Goal: Browse casually: Explore the website without a specific task or goal

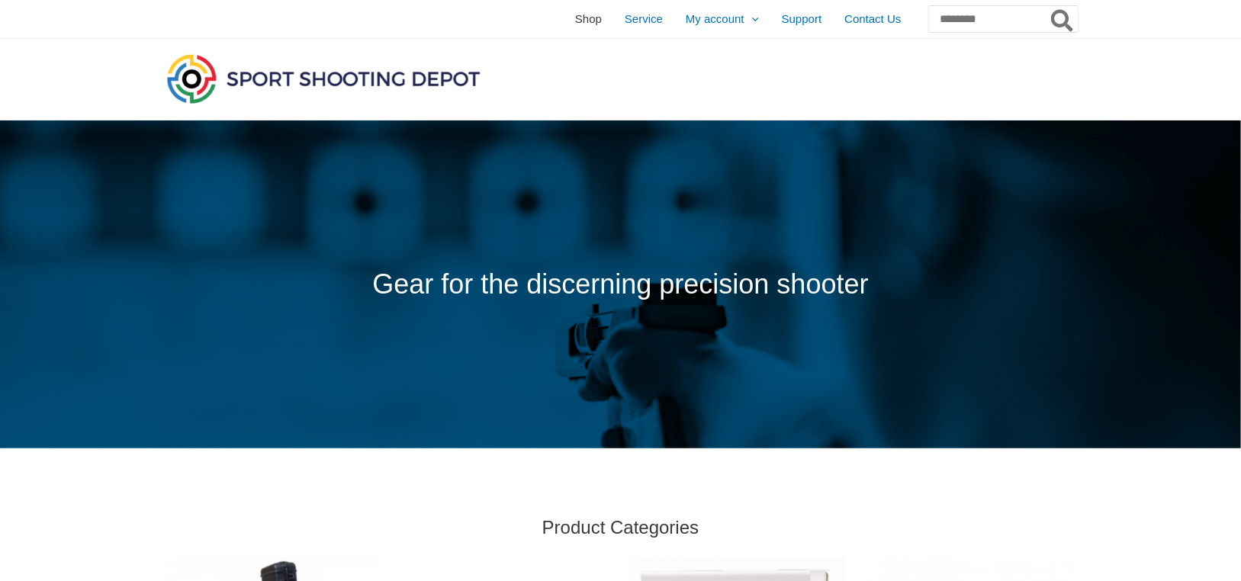
click at [575, 19] on span "Shop" at bounding box center [588, 19] width 27 height 38
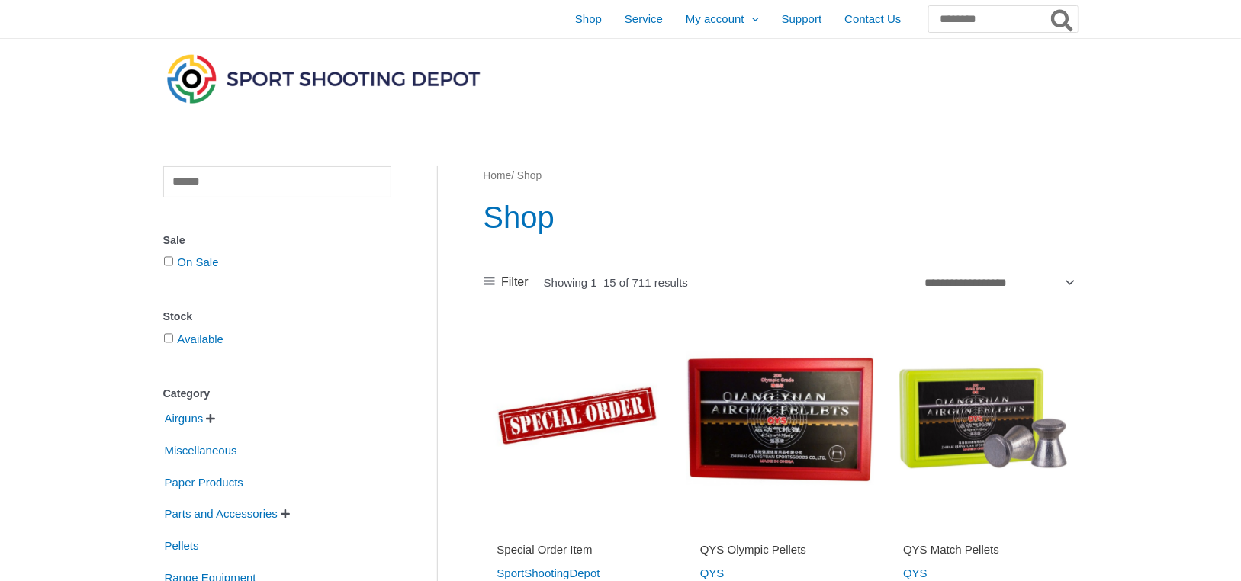
click at [330, 83] on img at bounding box center [323, 78] width 320 height 56
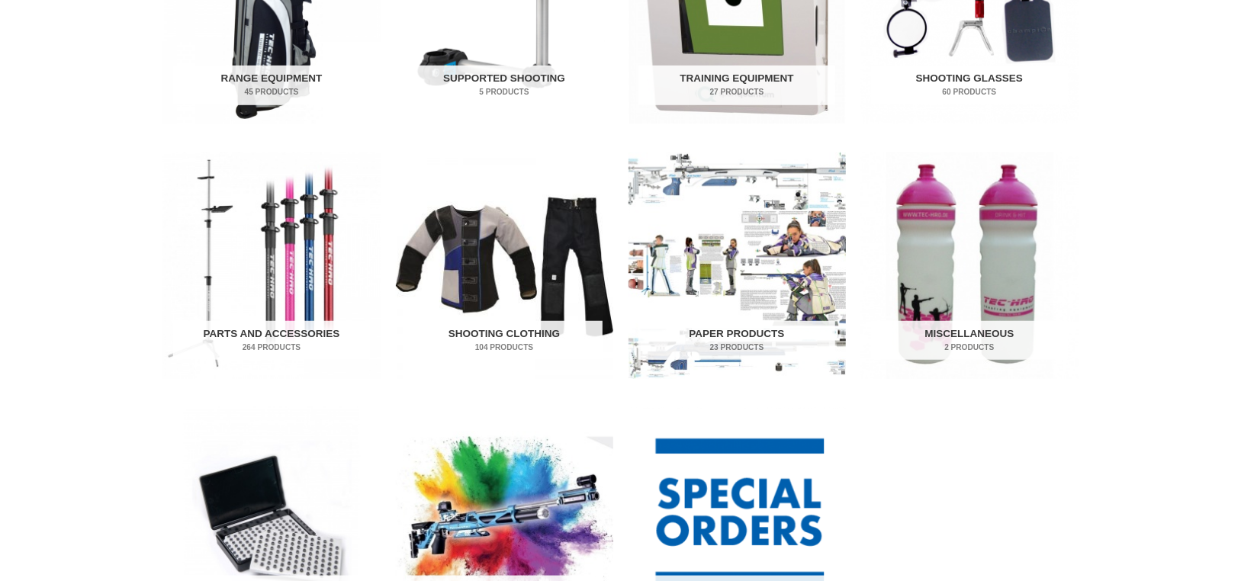
scroll to position [330, 0]
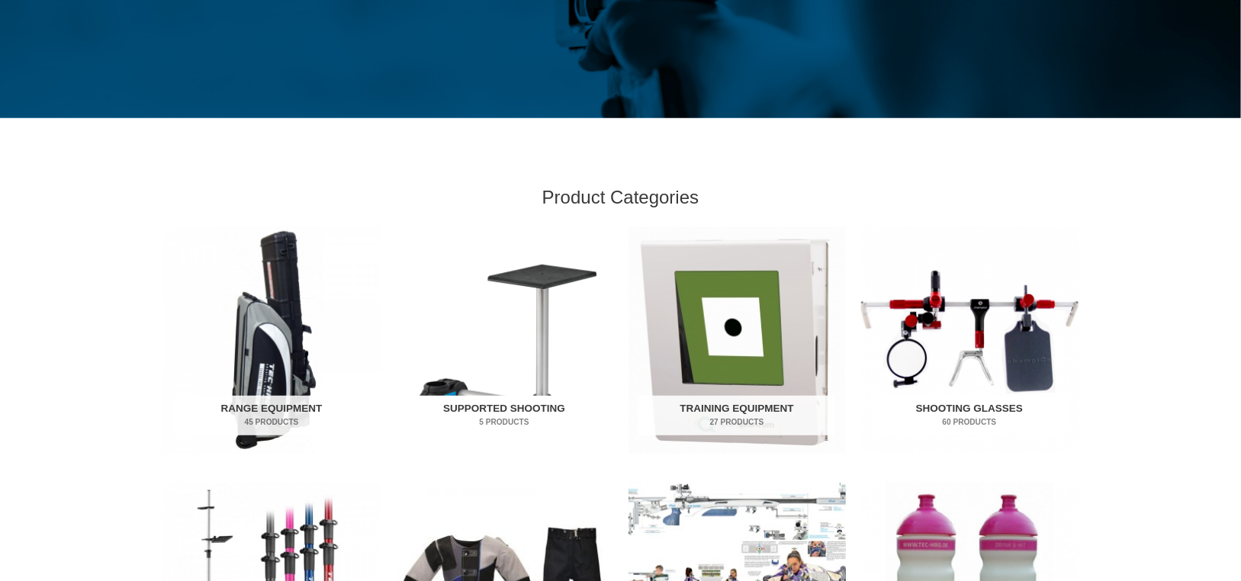
click at [547, 346] on img "Visit product category Supported Shooting" at bounding box center [504, 340] width 217 height 227
click at [239, 333] on img "Visit product category Range Equipment" at bounding box center [271, 340] width 217 height 227
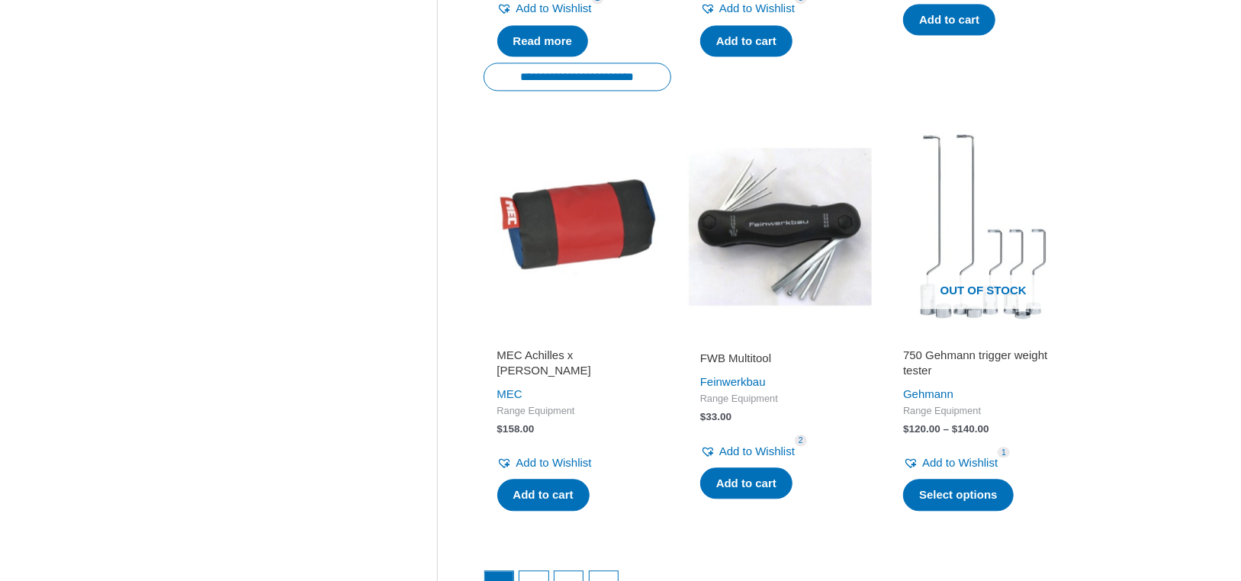
scroll to position [2314, 0]
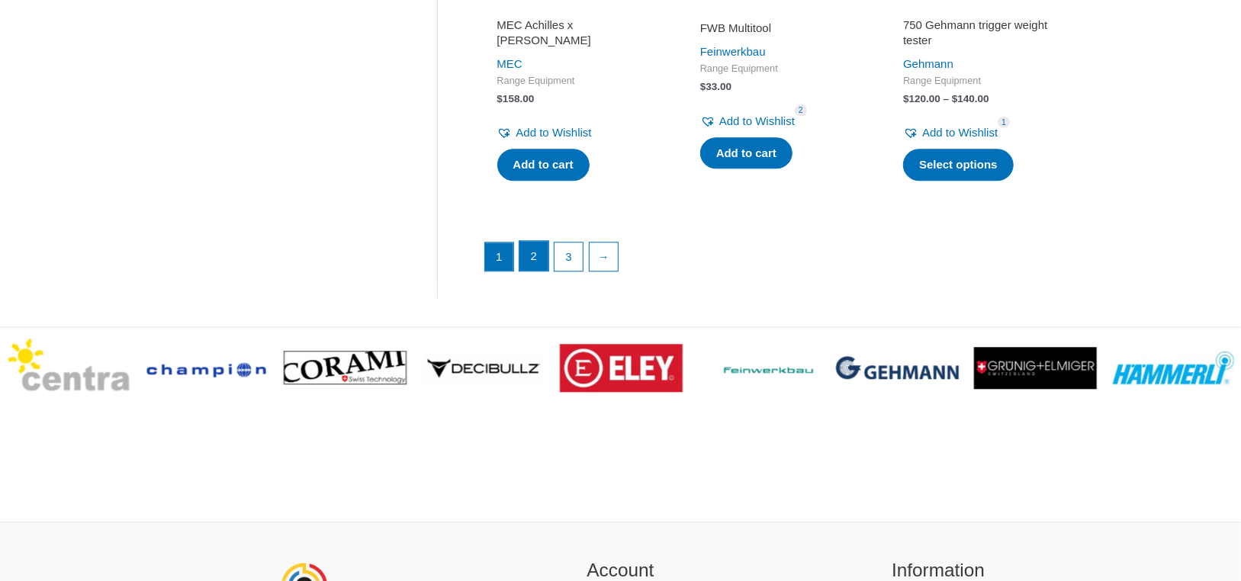
click at [531, 269] on link "2" at bounding box center [534, 256] width 29 height 31
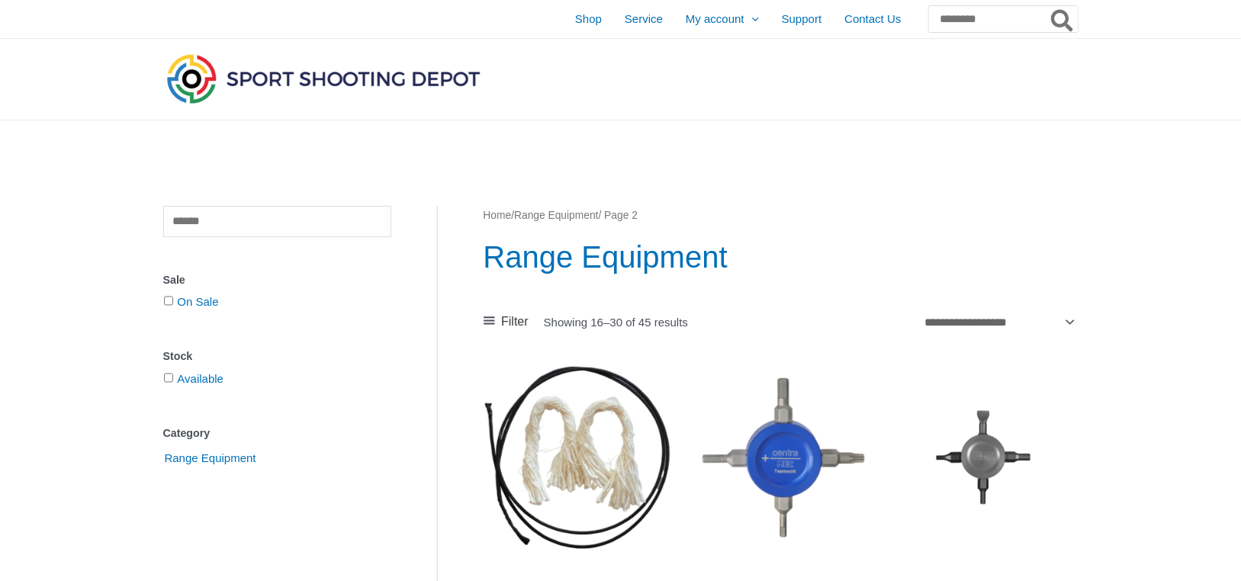
click at [349, 82] on img at bounding box center [323, 78] width 320 height 56
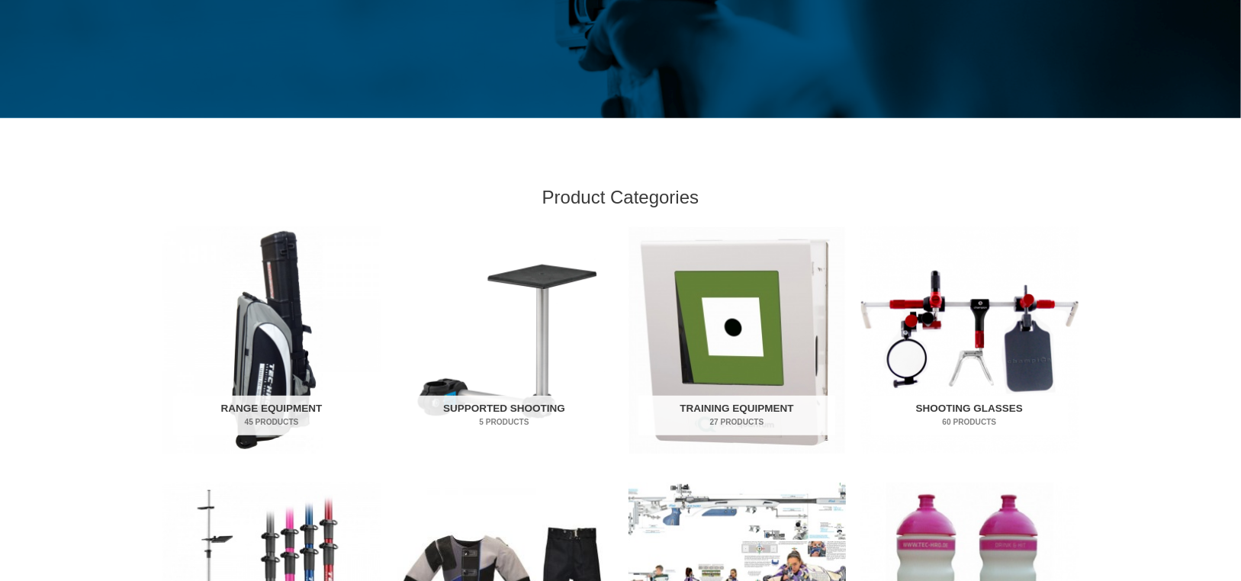
scroll to position [661, 0]
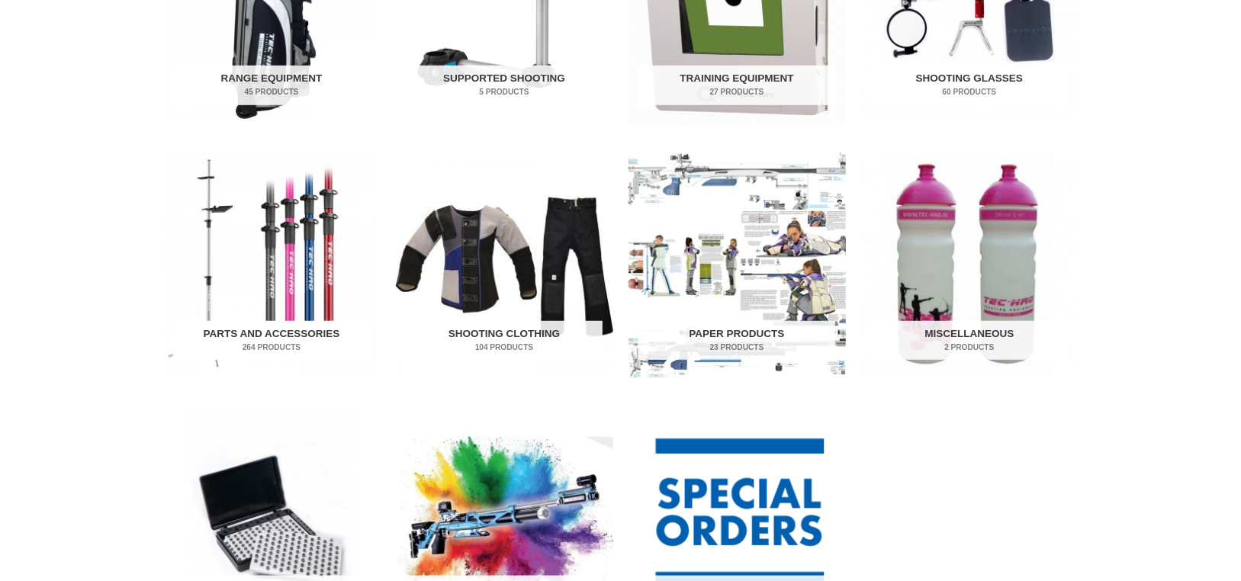
click at [276, 281] on img "Visit product category Parts and Accessories" at bounding box center [271, 266] width 217 height 227
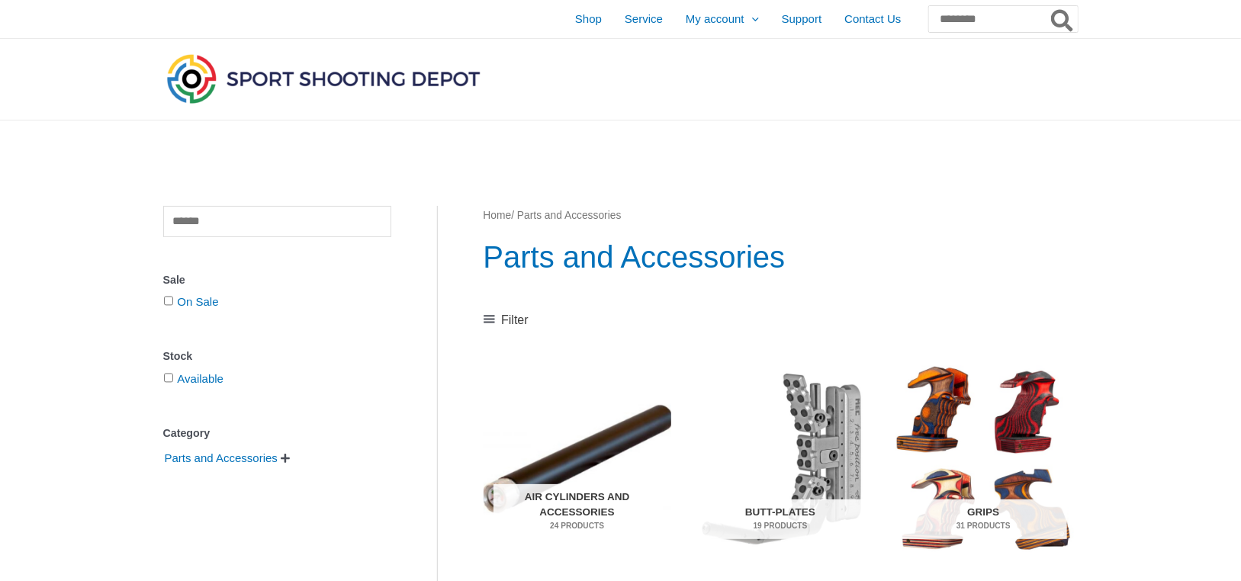
scroll to position [330, 0]
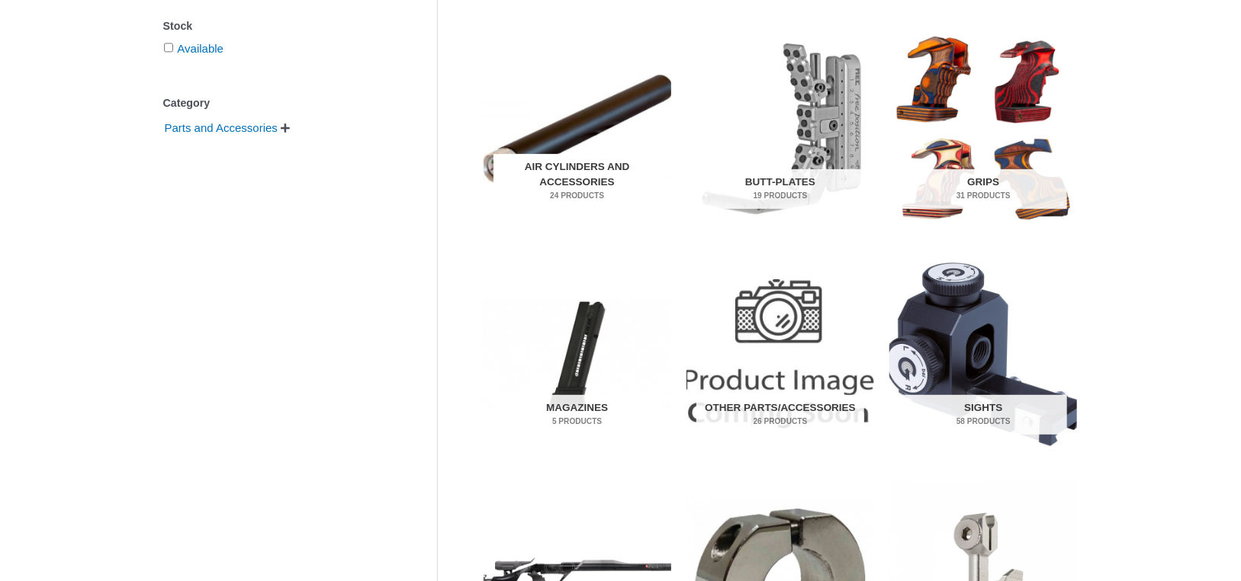
click at [604, 140] on img "Visit product category Air Cylinders and Accessories" at bounding box center [578, 129] width 188 height 197
click at [1006, 98] on img "Visit product category Grips" at bounding box center [984, 129] width 188 height 197
click at [775, 365] on img "Visit product category Other Parts/Accessories" at bounding box center [781, 354] width 188 height 197
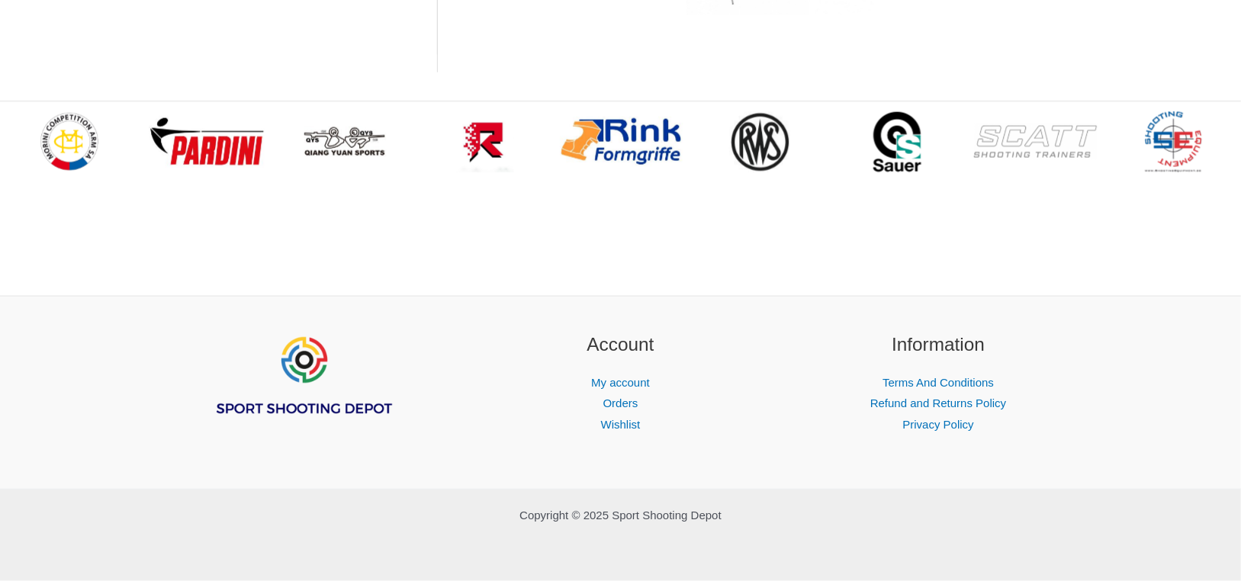
scroll to position [889, 0]
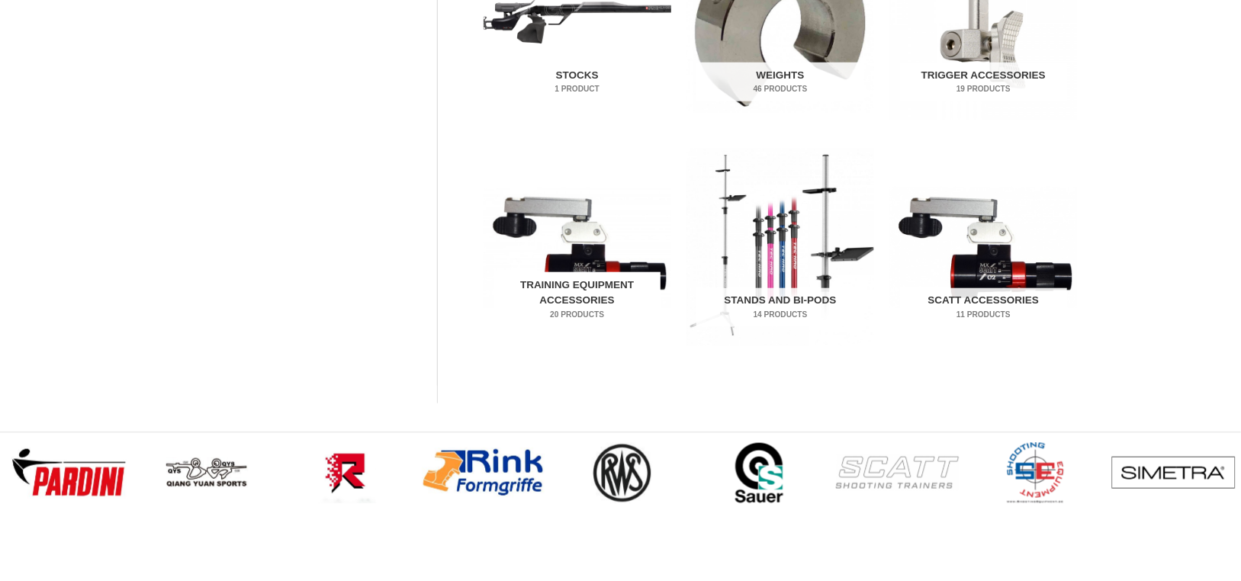
click at [565, 258] on img "Visit product category Training Equipment Accessories" at bounding box center [578, 247] width 188 height 197
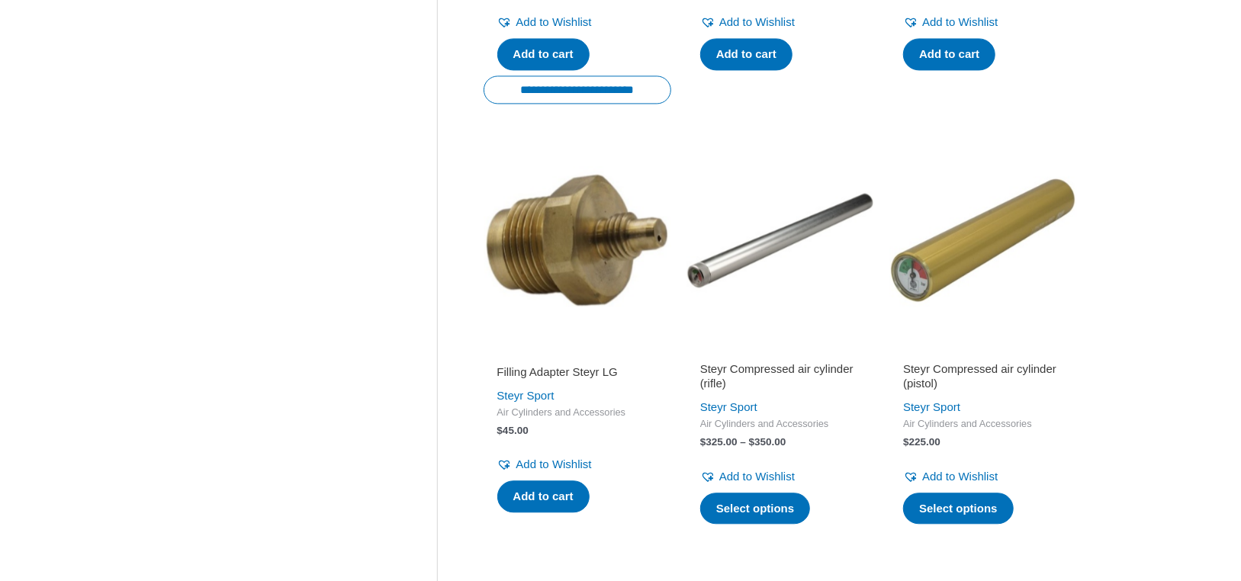
scroll to position [2314, 0]
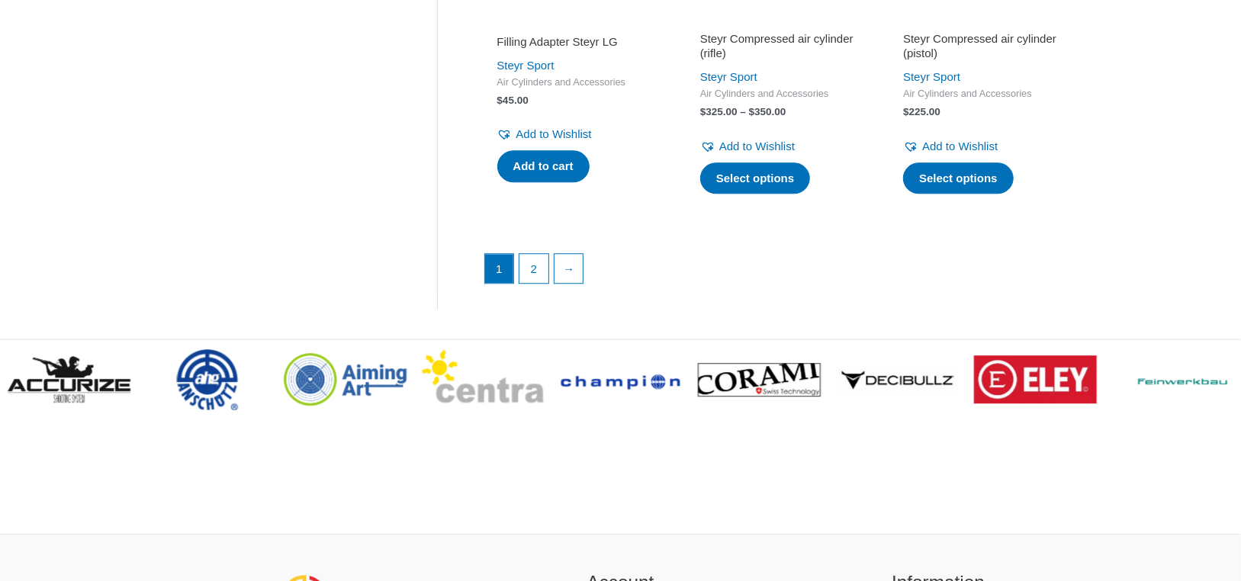
click at [550, 276] on ul "1 2 →" at bounding box center [780, 272] width 593 height 38
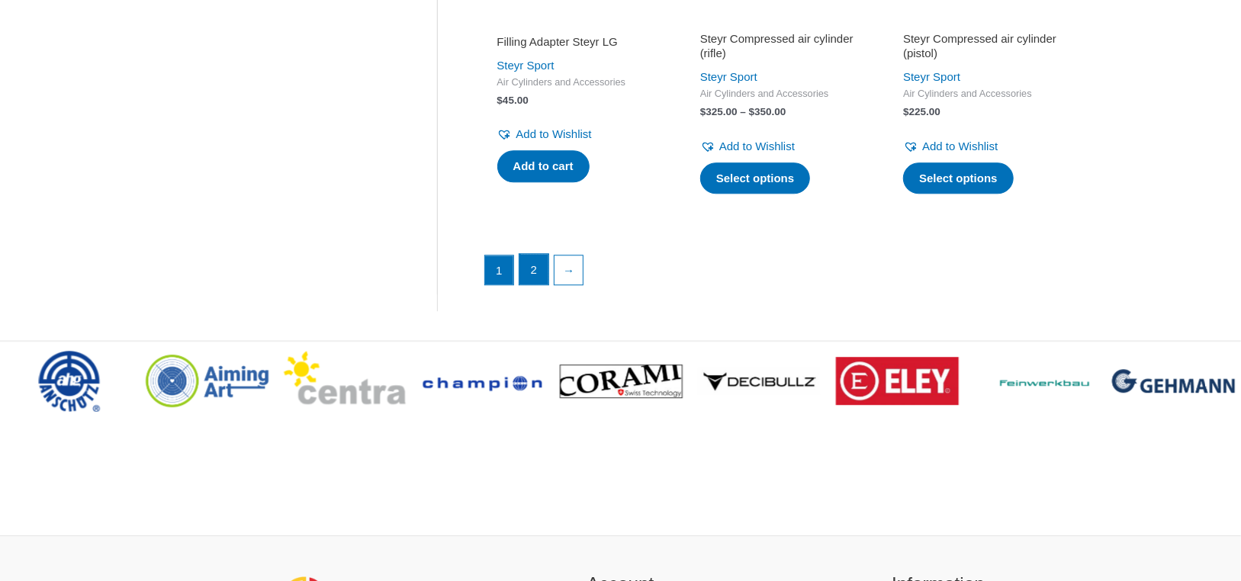
click at [540, 277] on link "2" at bounding box center [534, 269] width 29 height 31
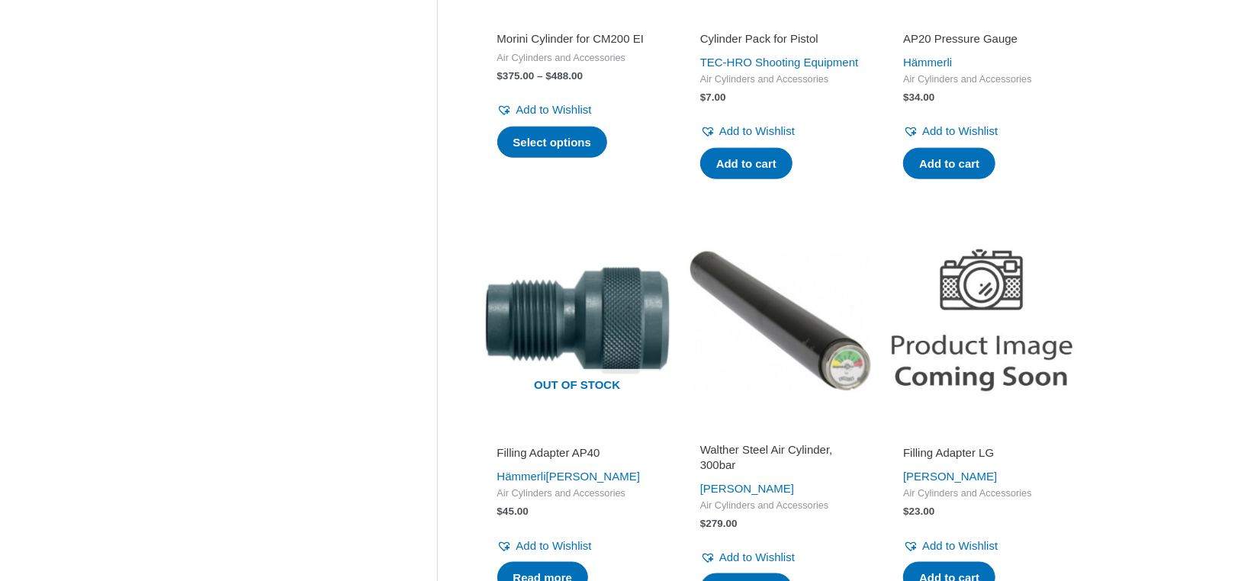
scroll to position [1322, 0]
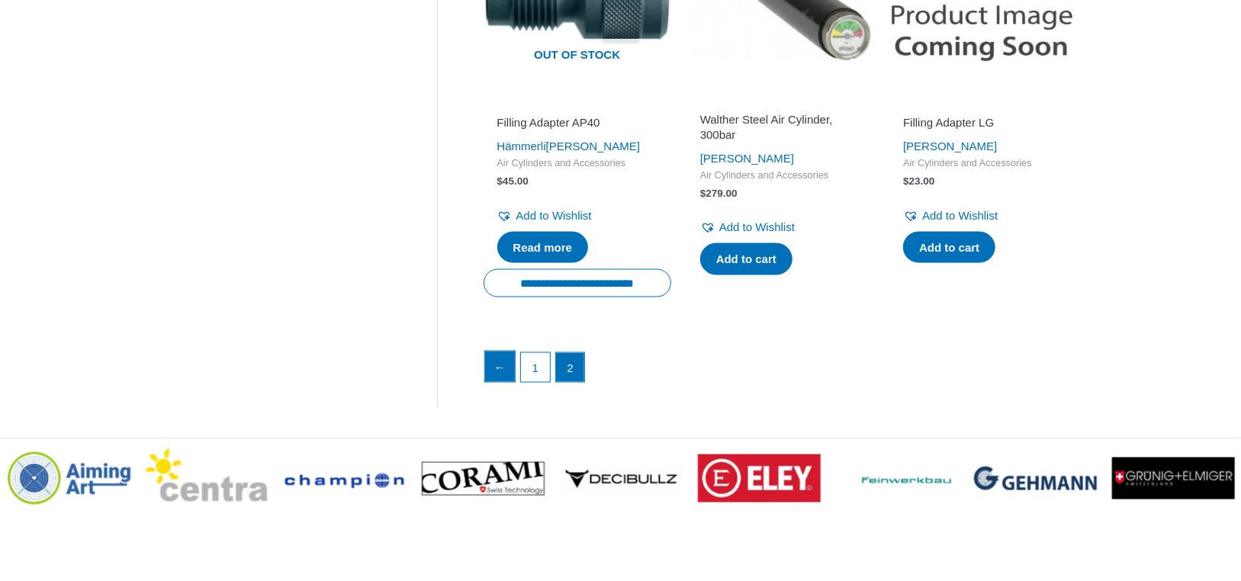
click at [487, 365] on link "←" at bounding box center [500, 367] width 31 height 31
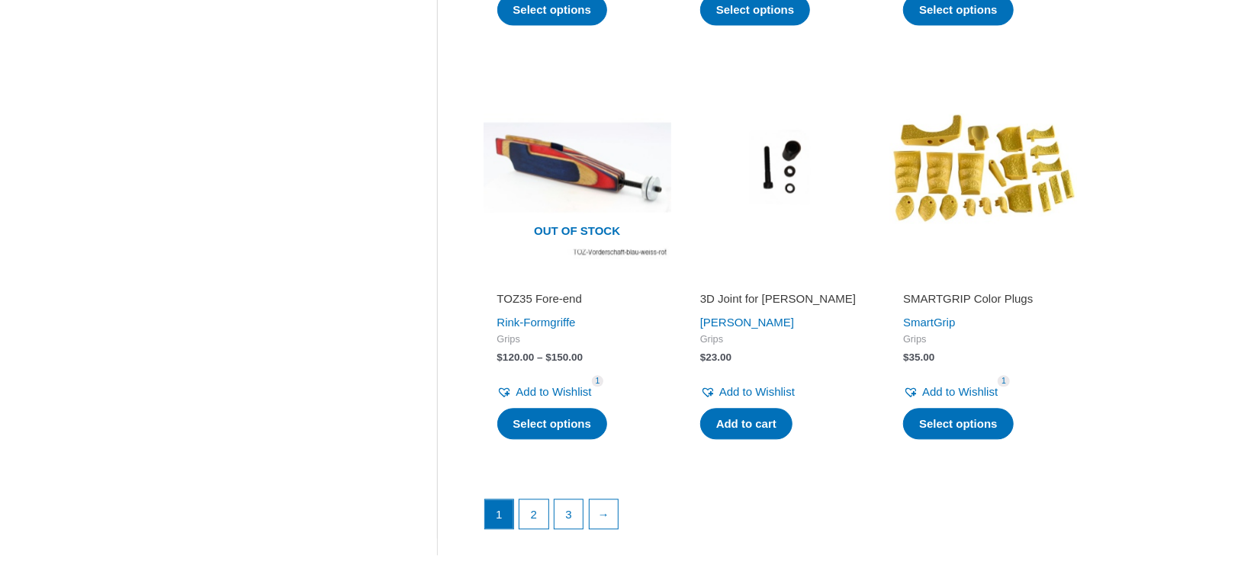
scroll to position [2314, 0]
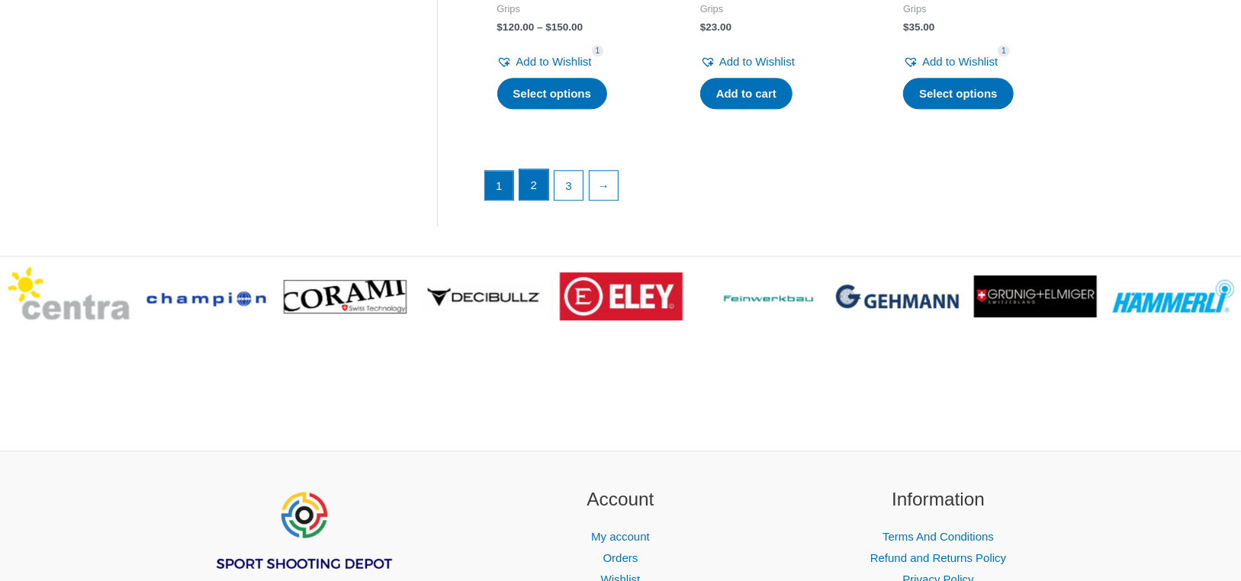
click at [539, 188] on link "2" at bounding box center [534, 184] width 29 height 31
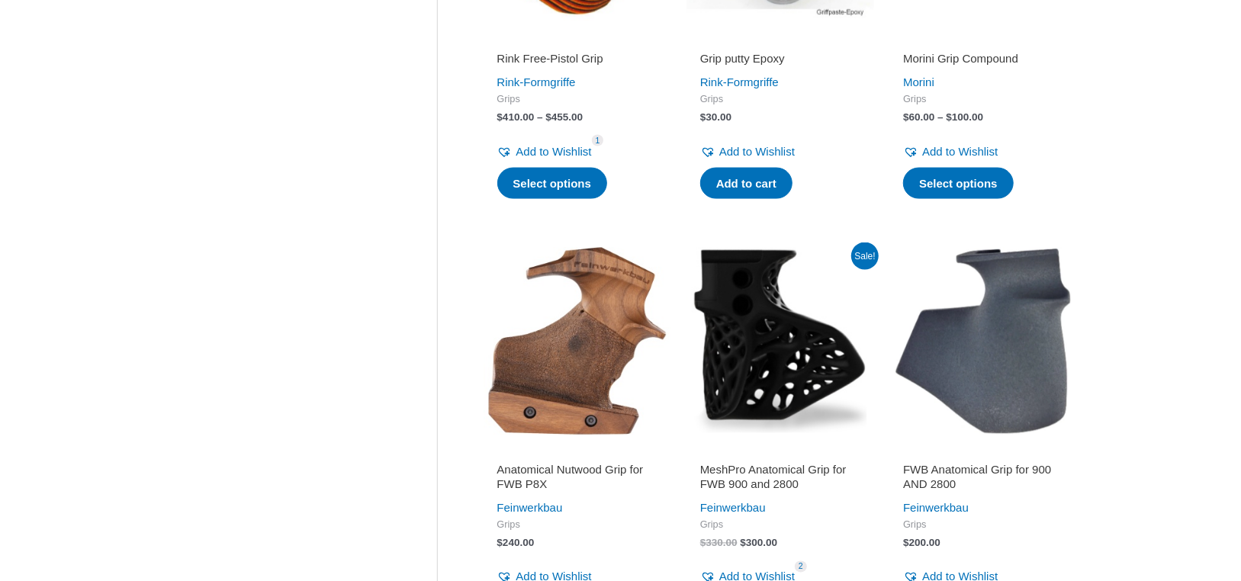
scroll to position [1322, 0]
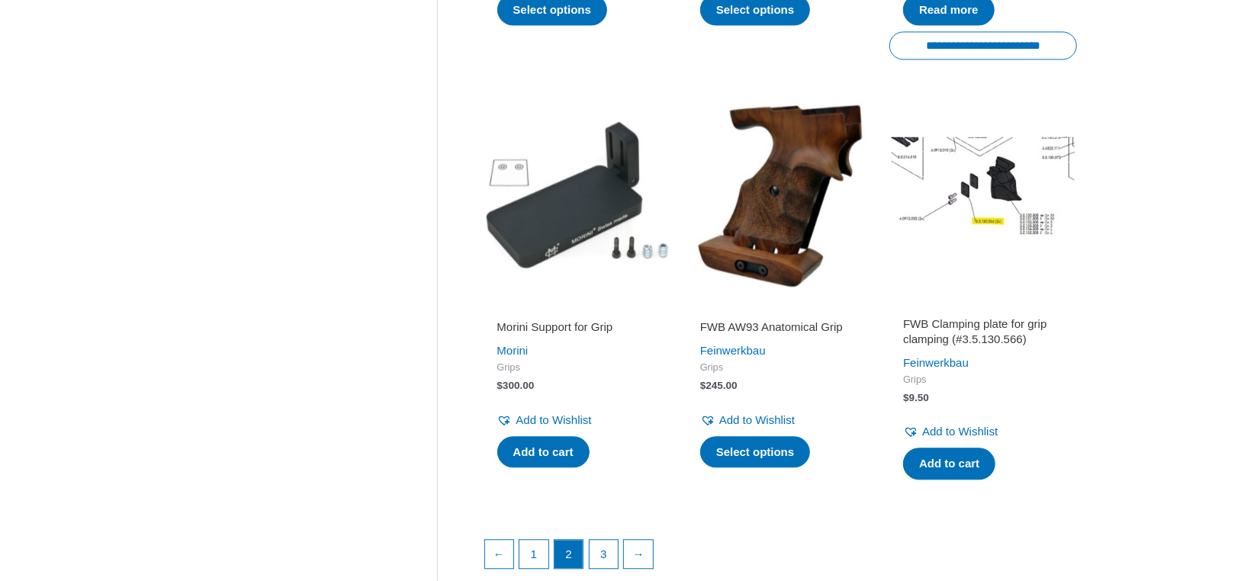
scroll to position [2314, 0]
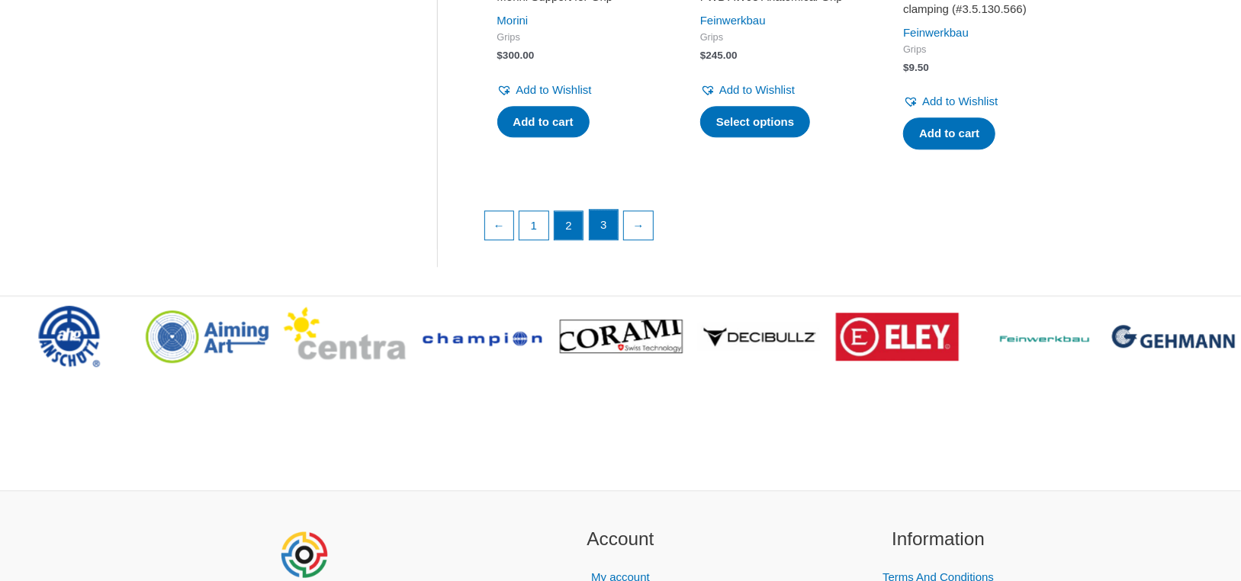
click at [597, 236] on link "3" at bounding box center [604, 225] width 29 height 31
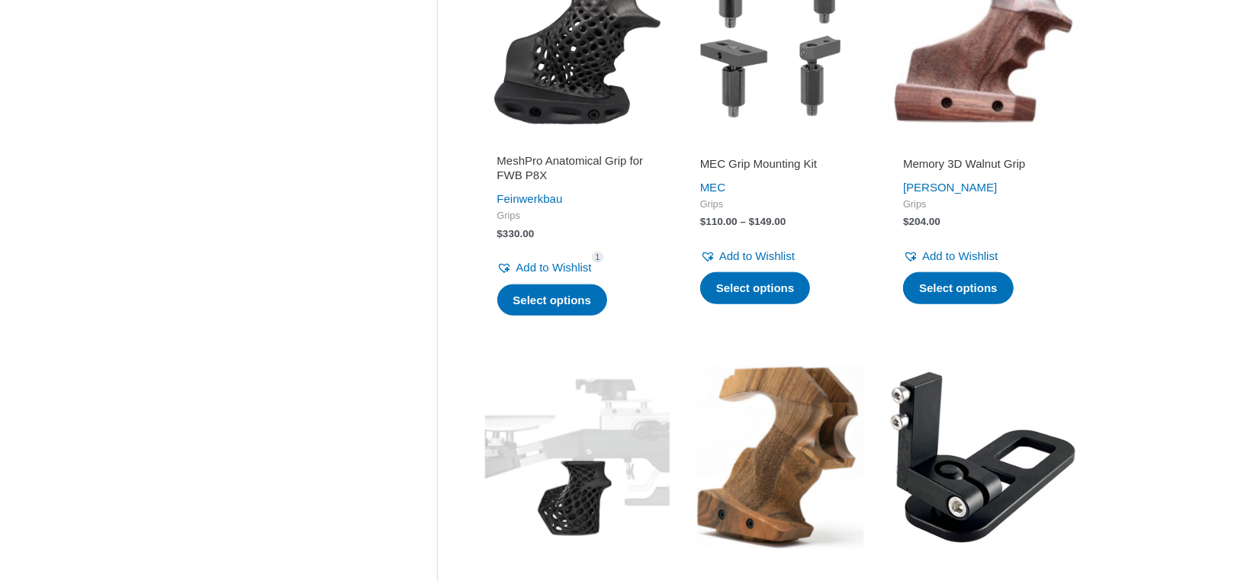
scroll to position [661, 0]
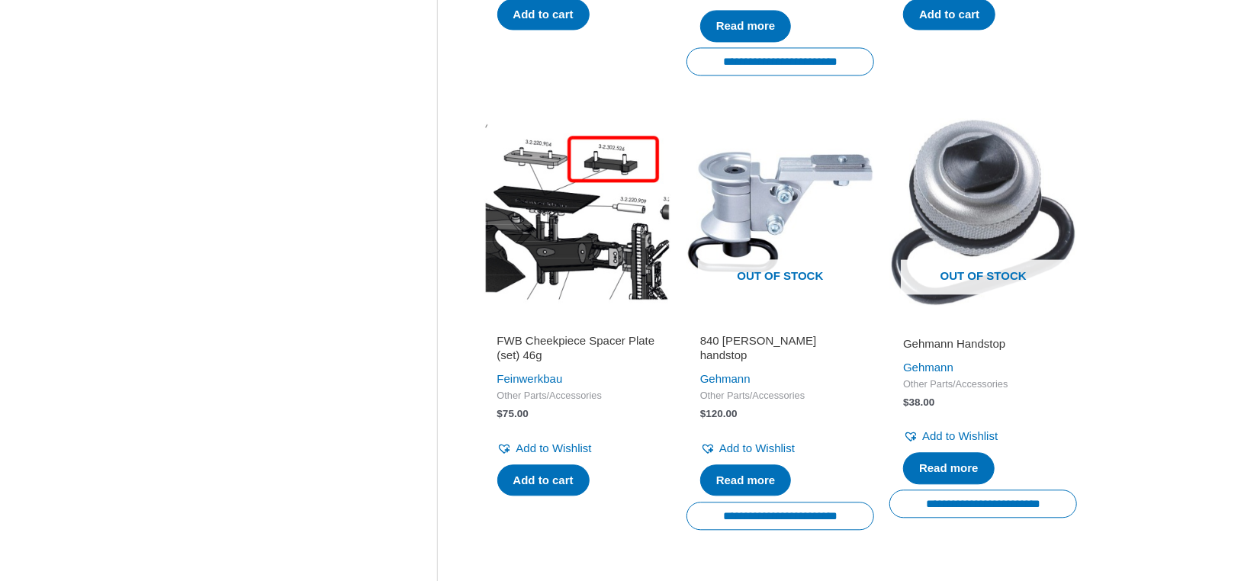
scroll to position [2314, 0]
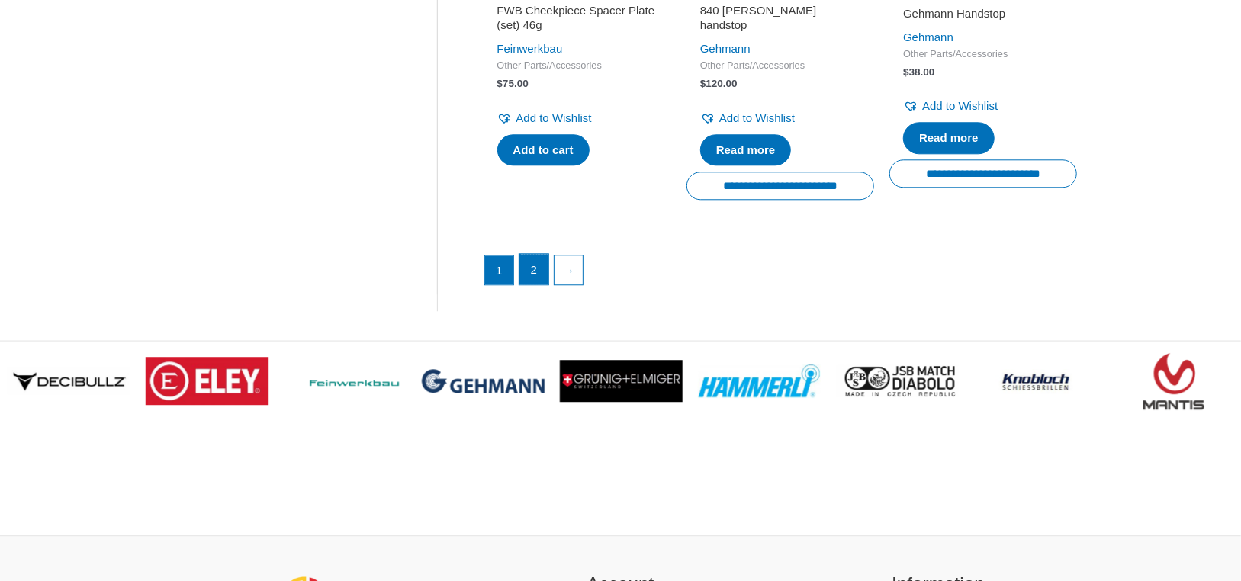
click at [540, 269] on link "2" at bounding box center [534, 269] width 29 height 31
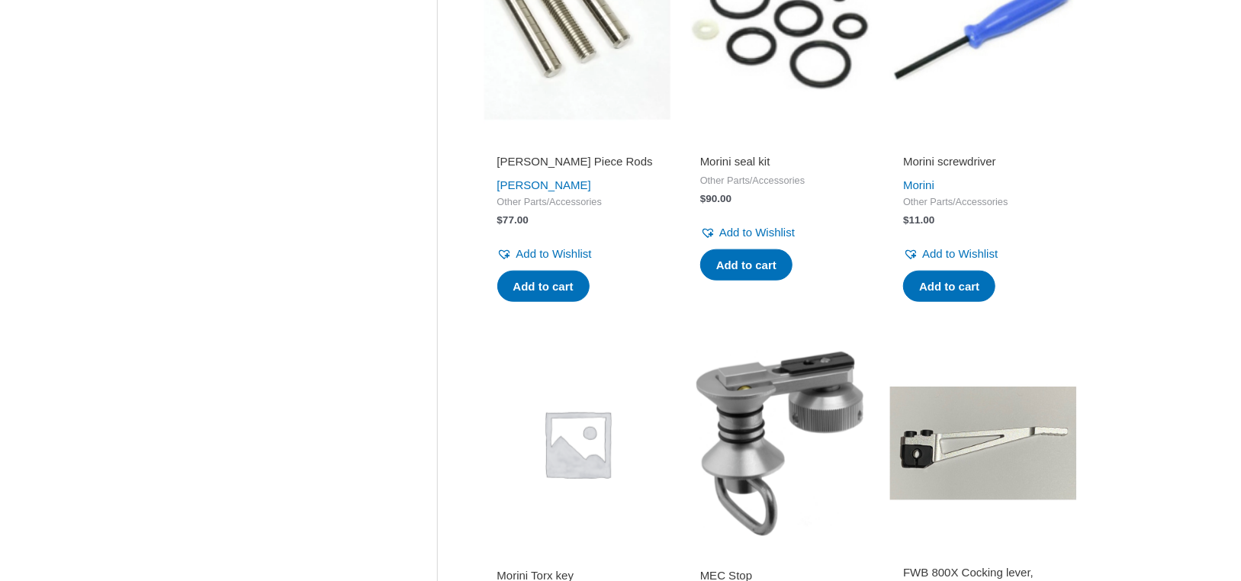
scroll to position [330, 0]
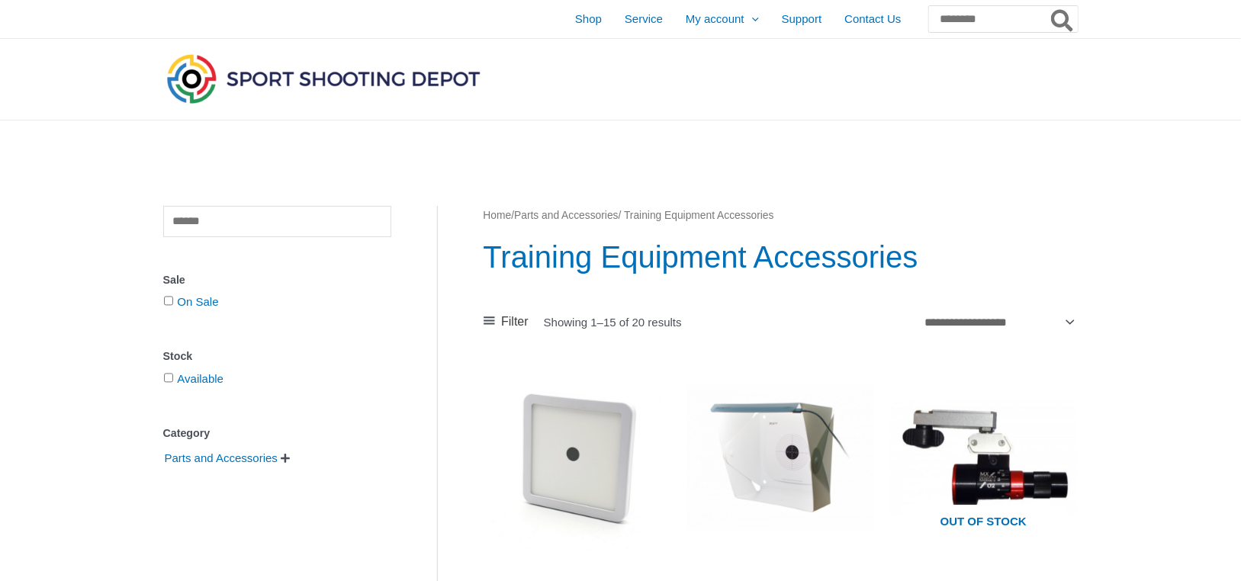
click at [375, 82] on img at bounding box center [323, 78] width 320 height 56
